Goal: Task Accomplishment & Management: Use online tool/utility

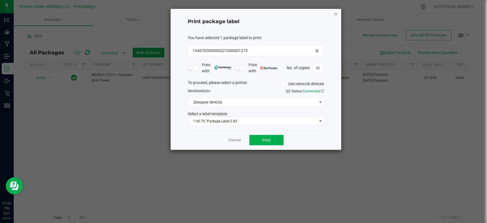
click at [335, 12] on icon "button" at bounding box center [336, 13] width 4 height 7
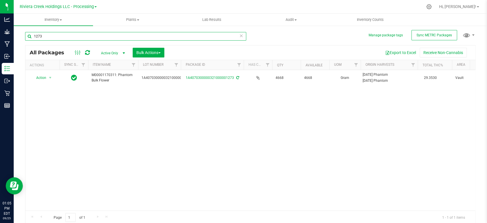
click at [141, 34] on input "1273" at bounding box center [135, 36] width 221 height 9
drag, startPoint x: 141, startPoint y: 34, endPoint x: 150, endPoint y: 35, distance: 8.7
click at [141, 34] on input "1273" at bounding box center [135, 36] width 221 height 9
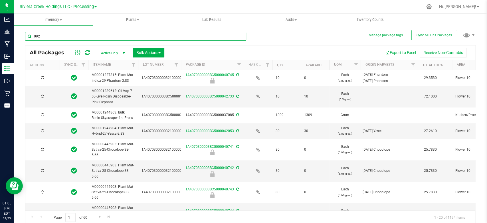
type input "0922"
type input "[DATE]"
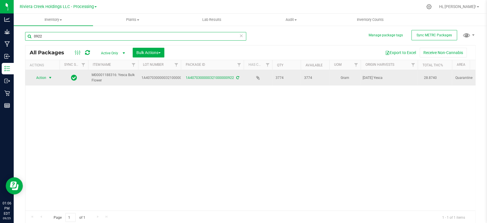
type input "0922"
click at [48, 77] on span "select" at bounding box center [50, 78] width 7 height 8
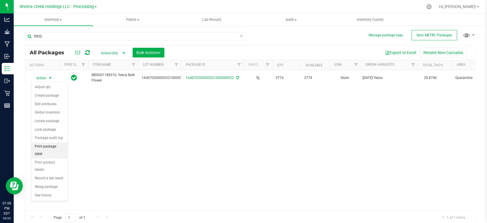
click at [48, 144] on li "Print package label" at bounding box center [49, 150] width 36 height 16
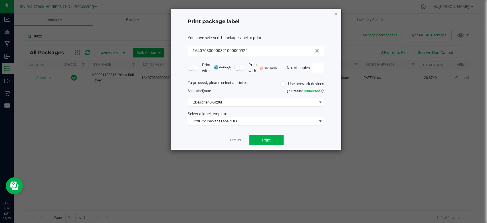
click at [319, 66] on input "1" at bounding box center [318, 68] width 11 height 8
type input "14"
click at [305, 118] on span "1"x0.75" Package Label 2.83" at bounding box center [252, 121] width 129 height 8
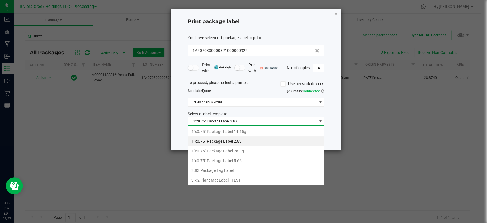
scroll to position [8, 136]
click at [248, 158] on li "1"x0.75" Package Label 5.66" at bounding box center [256, 161] width 136 height 10
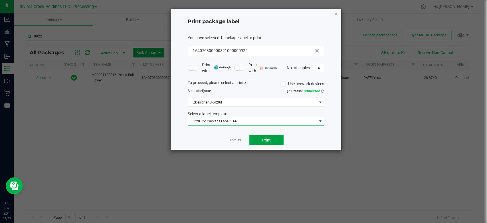
click at [275, 138] on button "Print" at bounding box center [267, 140] width 34 height 10
click at [337, 13] on icon "button" at bounding box center [336, 13] width 4 height 7
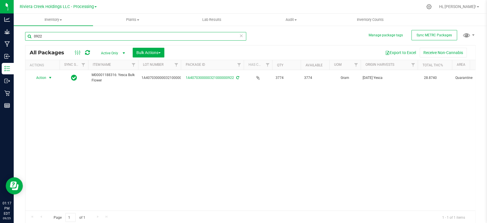
click at [181, 36] on input "0922" at bounding box center [135, 36] width 221 height 9
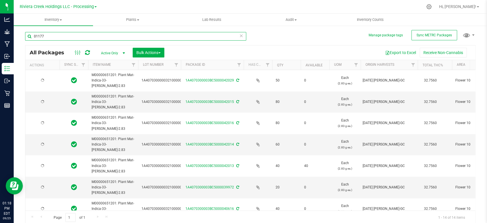
type input "01177"
click at [121, 62] on th "Item Name" at bounding box center [113, 65] width 50 height 10
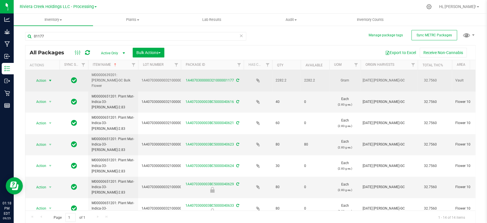
click at [45, 77] on span "Action" at bounding box center [38, 81] width 15 height 8
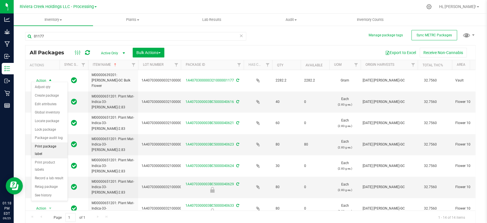
click at [50, 146] on li "Print package label" at bounding box center [49, 150] width 36 height 16
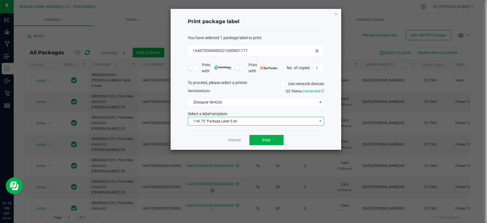
click at [241, 121] on span "1"x0.75" Package Label 5.66" at bounding box center [252, 121] width 129 height 8
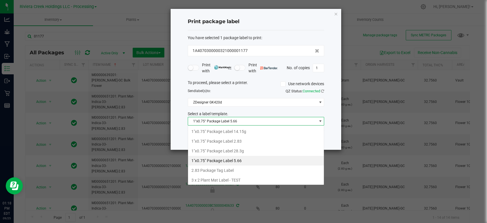
scroll to position [8, 136]
click at [234, 138] on li "1"x0.75" Package Label 2.83" at bounding box center [256, 141] width 136 height 10
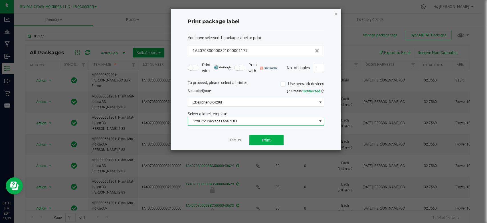
click at [318, 68] on input "1" at bounding box center [318, 68] width 11 height 8
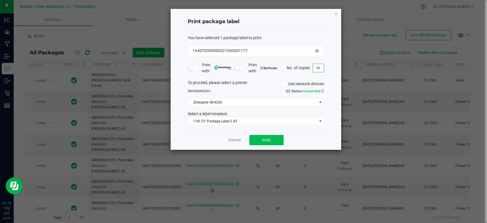
type input "10"
click at [264, 142] on span "Print" at bounding box center [266, 140] width 9 height 5
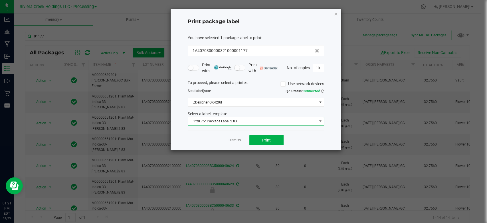
click at [250, 119] on span "1"x0.75" Package Label 2.83" at bounding box center [252, 121] width 129 height 8
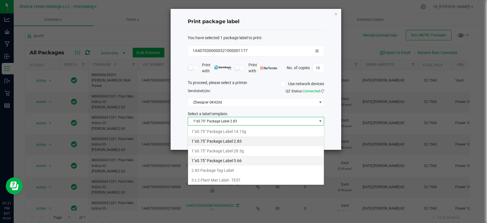
click at [242, 160] on li "1"x0.75" Package Label 5.66" at bounding box center [256, 161] width 136 height 10
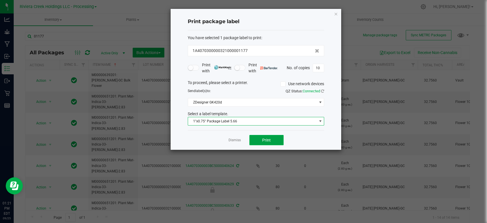
click at [272, 139] on button "Print" at bounding box center [267, 140] width 34 height 10
